Goal: Information Seeking & Learning: Find specific fact

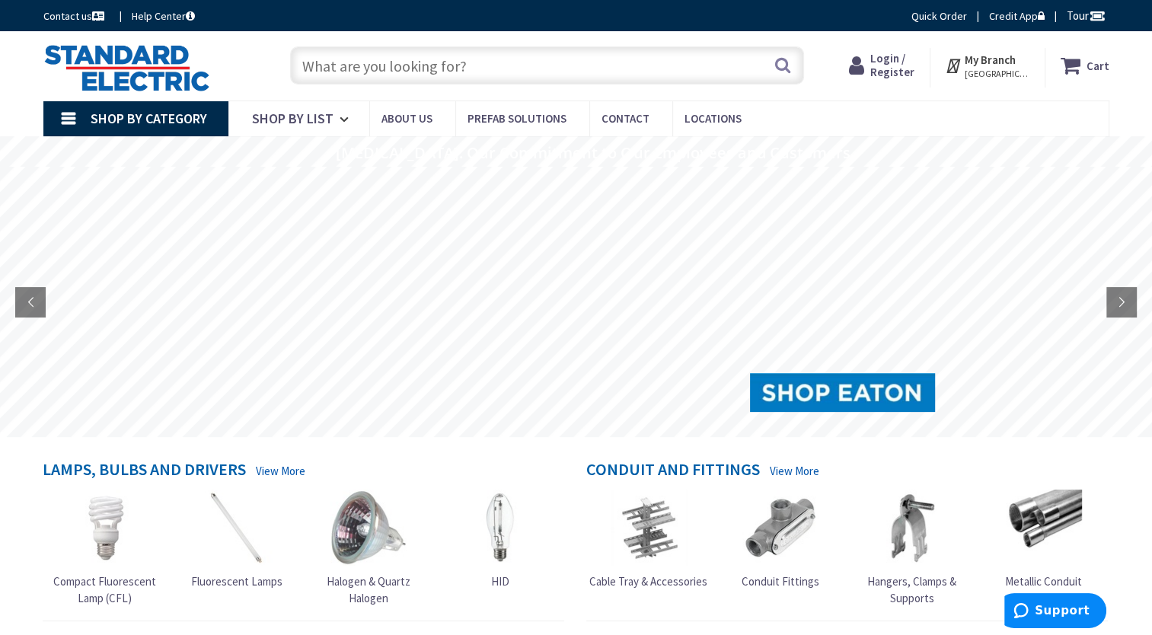
click at [368, 53] on input "text" at bounding box center [547, 65] width 514 height 38
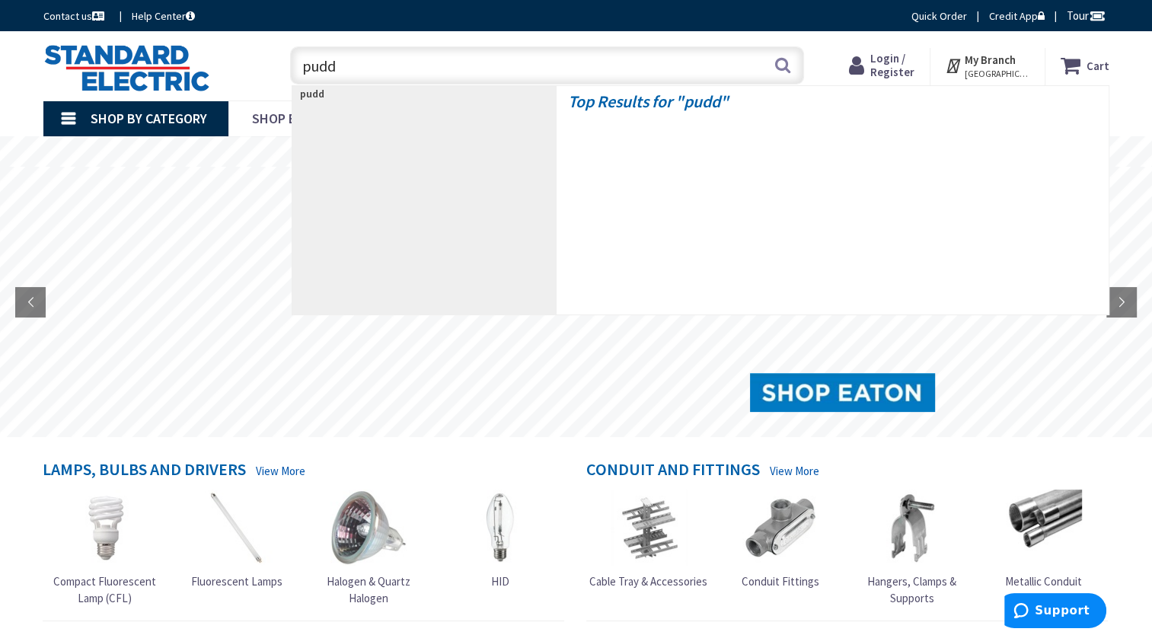
type input "puddy"
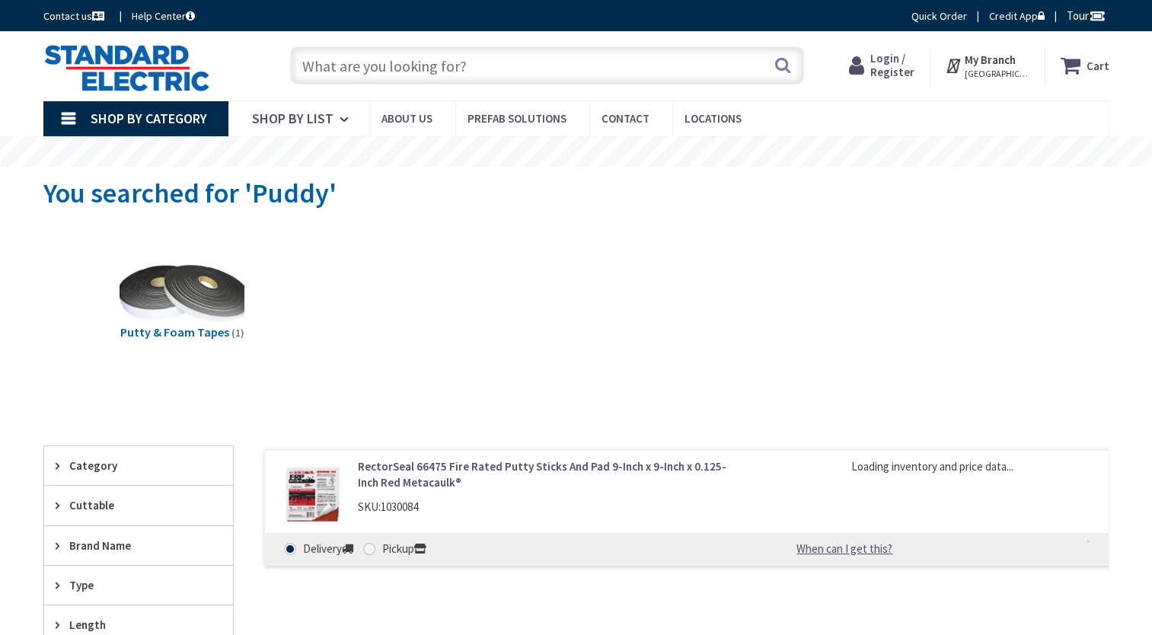
type input "[GEOGRAPHIC_DATA], [STREET_ADDRESS][PERSON_NAME]"
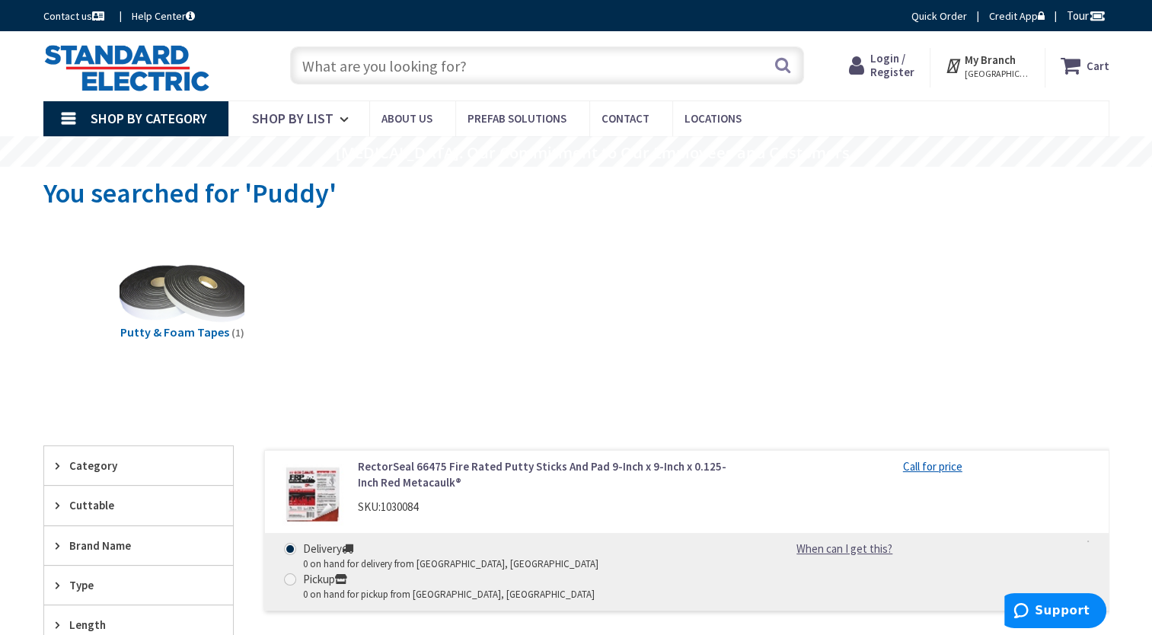
click at [464, 65] on input "text" at bounding box center [547, 65] width 514 height 38
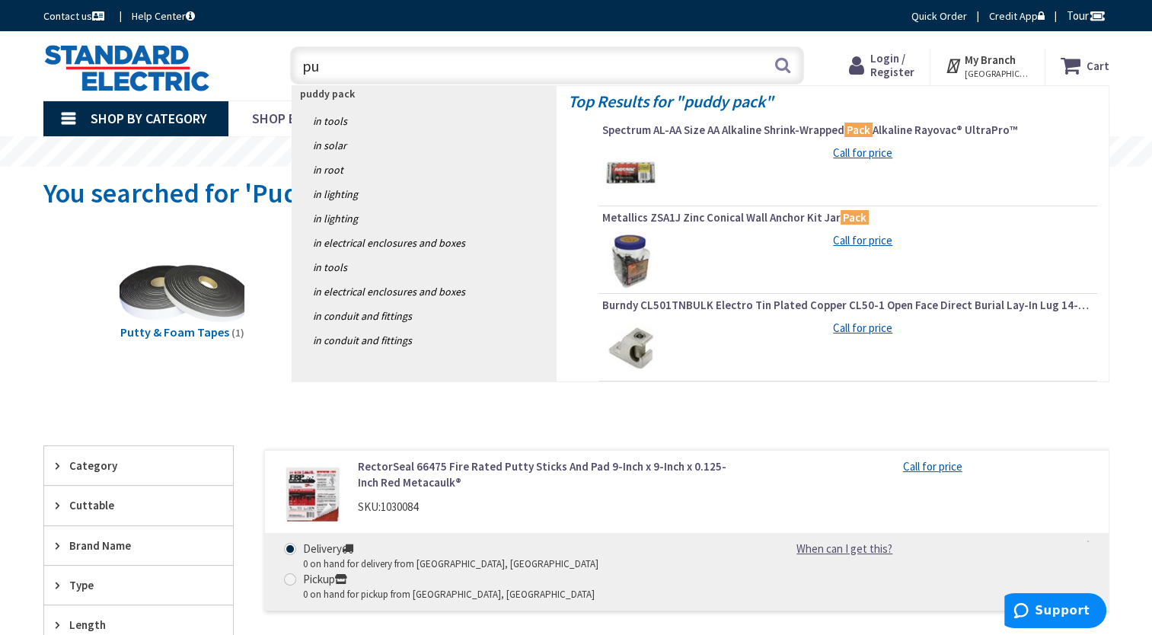
type input "p"
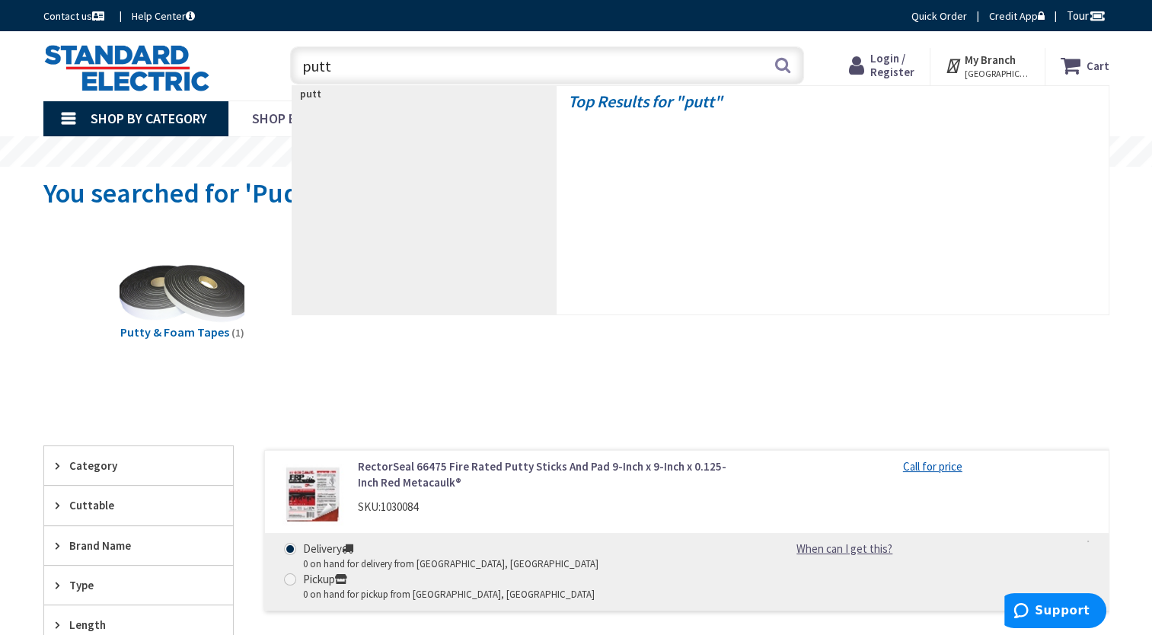
type input "putty"
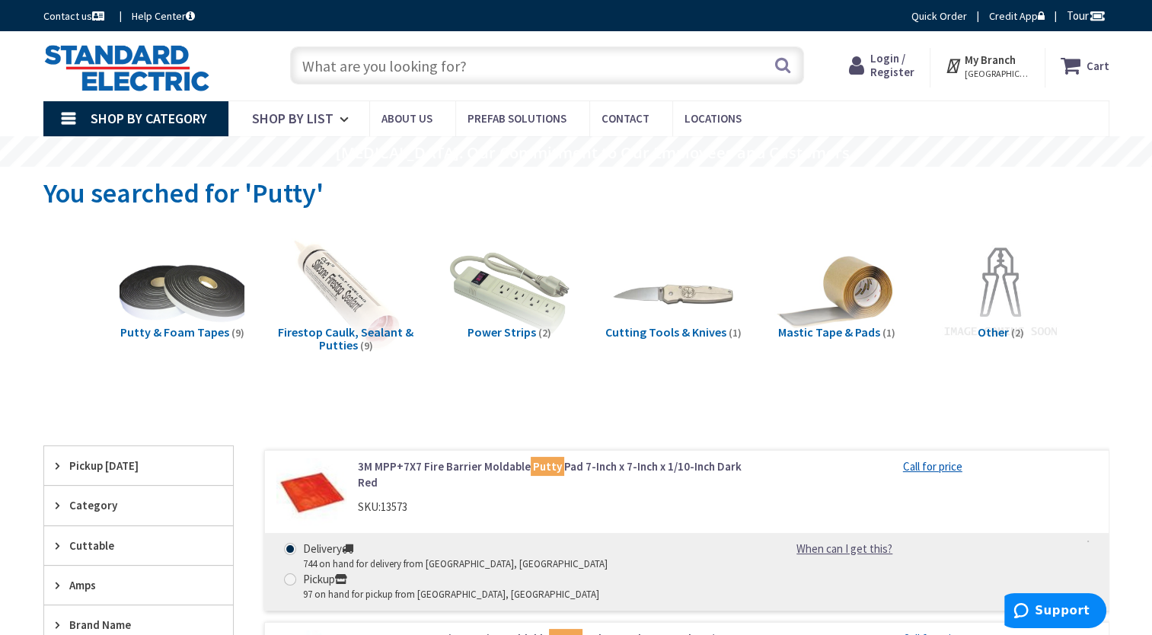
click at [158, 61] on img at bounding box center [126, 67] width 167 height 47
